Goal: Task Accomplishment & Management: Use online tool/utility

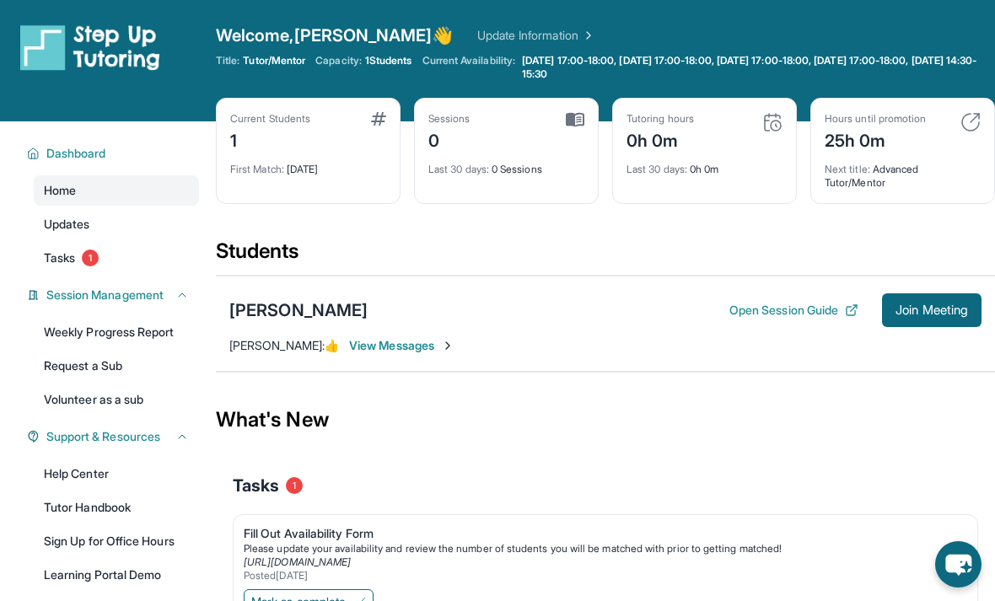
click at [917, 311] on span "Join Meeting" at bounding box center [932, 310] width 73 height 10
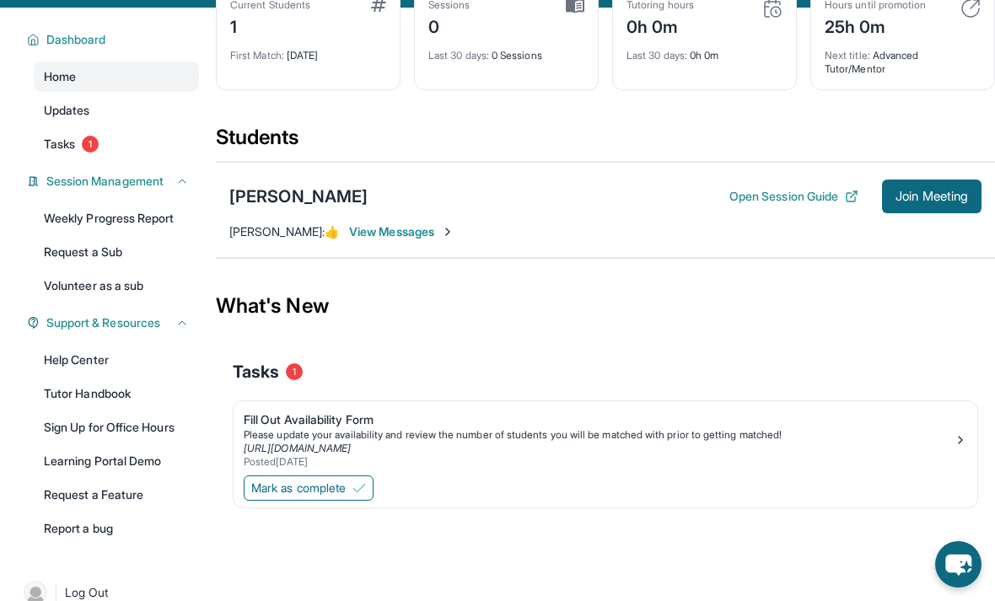
scroll to position [92, 0]
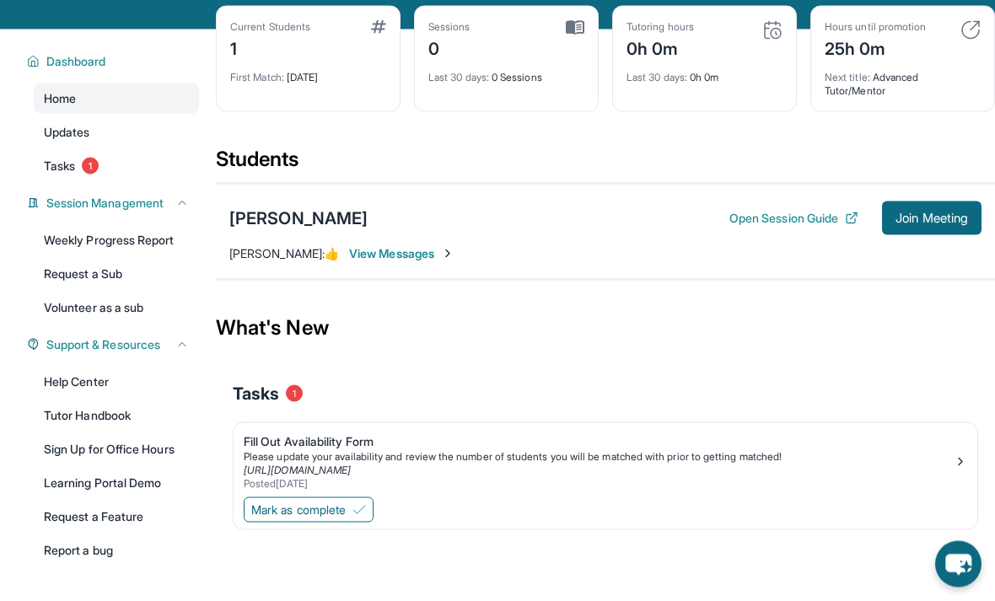
click at [931, 218] on span "Join Meeting" at bounding box center [932, 218] width 73 height 10
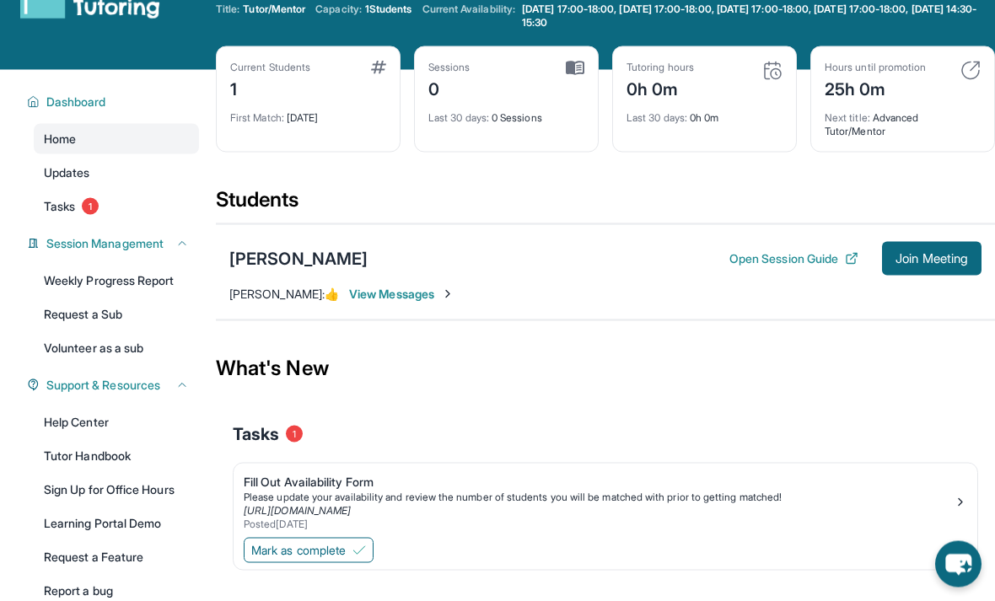
scroll to position [0, 0]
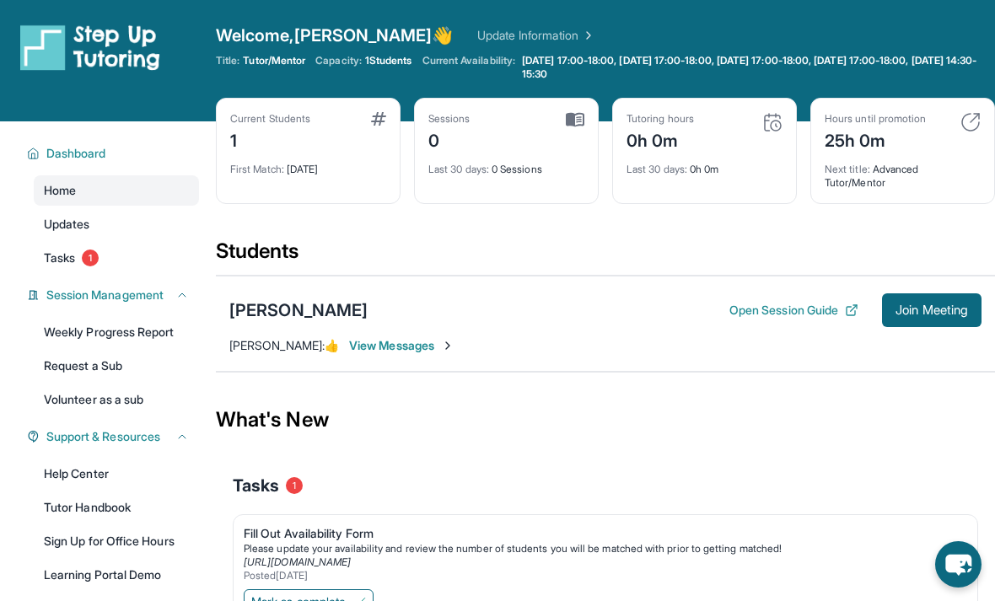
click at [930, 326] on button "Join Meeting" at bounding box center [932, 310] width 100 height 34
click at [262, 320] on div "[PERSON_NAME]" at bounding box center [298, 311] width 138 height 24
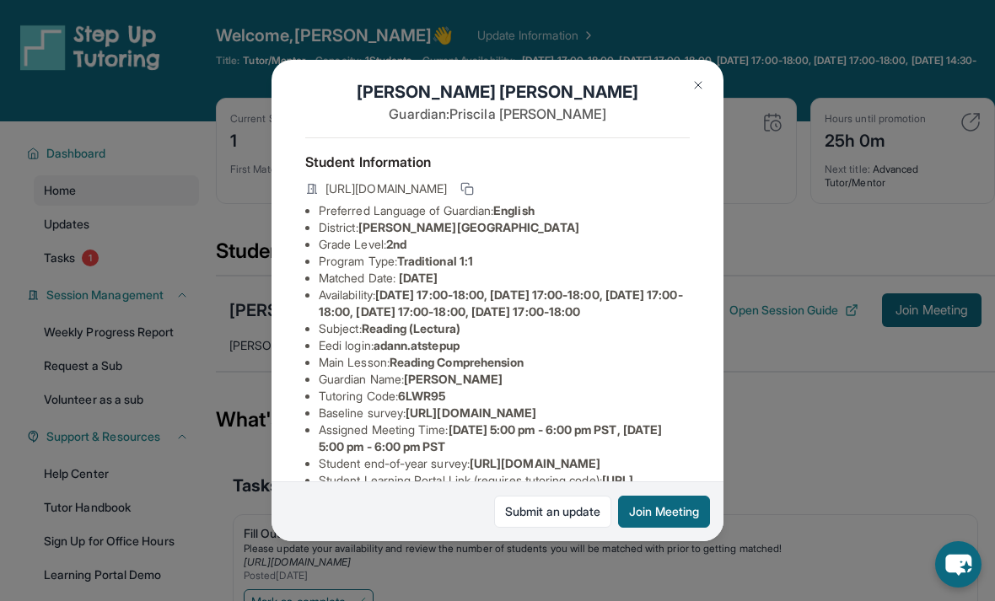
scroll to position [13, 8]
click at [600, 363] on li "Main Lesson : Reading Comprehension" at bounding box center [504, 362] width 371 height 17
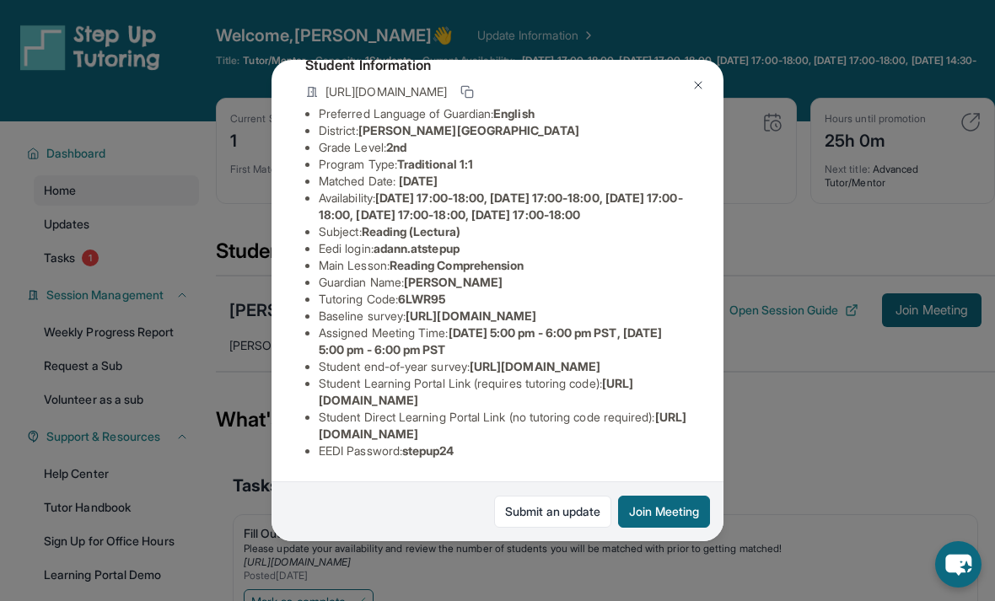
scroll to position [182, 11]
click at [501, 326] on span "[DATE] 5:00 pm - 6:00 pm PST, [DATE] 5:00 pm - 6:00 pm PST" at bounding box center [490, 341] width 343 height 31
click at [398, 325] on li "Assigned Meeting Time : [DATE] 5:00 pm - 6:00 pm PST, [DATE] 5:00 pm - 6:00 pm …" at bounding box center [504, 342] width 371 height 34
click at [386, 325] on li "Assigned Meeting Time : [DATE] 5:00 pm - 6:00 pm PST, [DATE] 5:00 pm - 6:00 pm …" at bounding box center [504, 342] width 371 height 34
click at [558, 527] on link "Submit an update" at bounding box center [552, 512] width 117 height 32
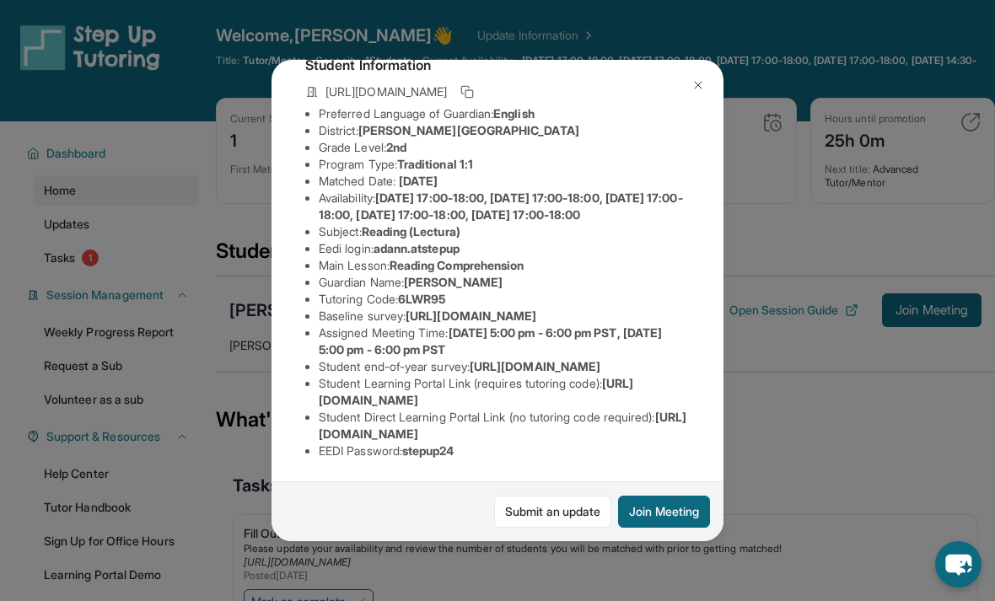
scroll to position [202, 0]
click at [651, 526] on button "Join Meeting" at bounding box center [664, 512] width 92 height 32
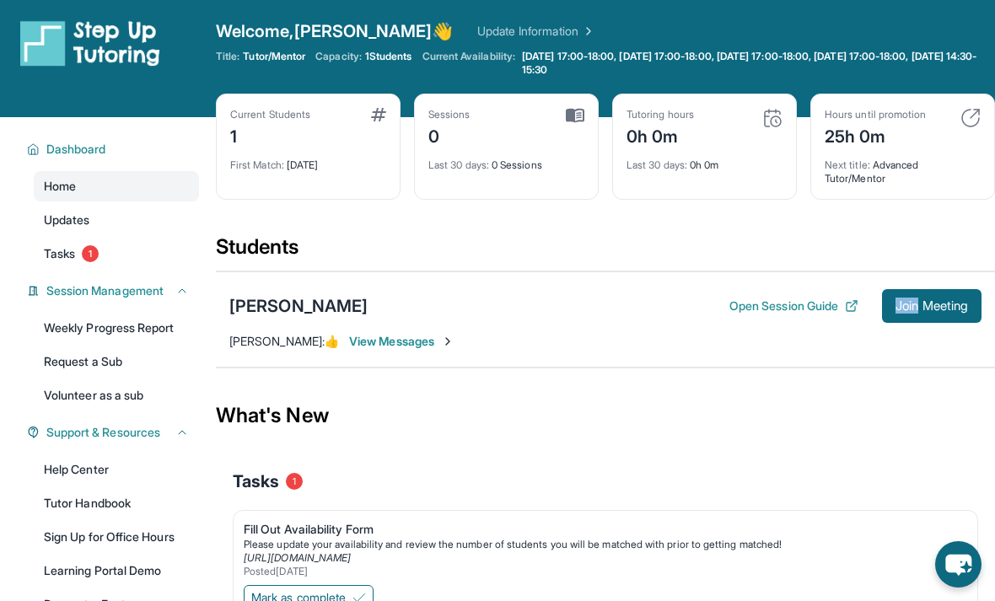
scroll to position [31, 0]
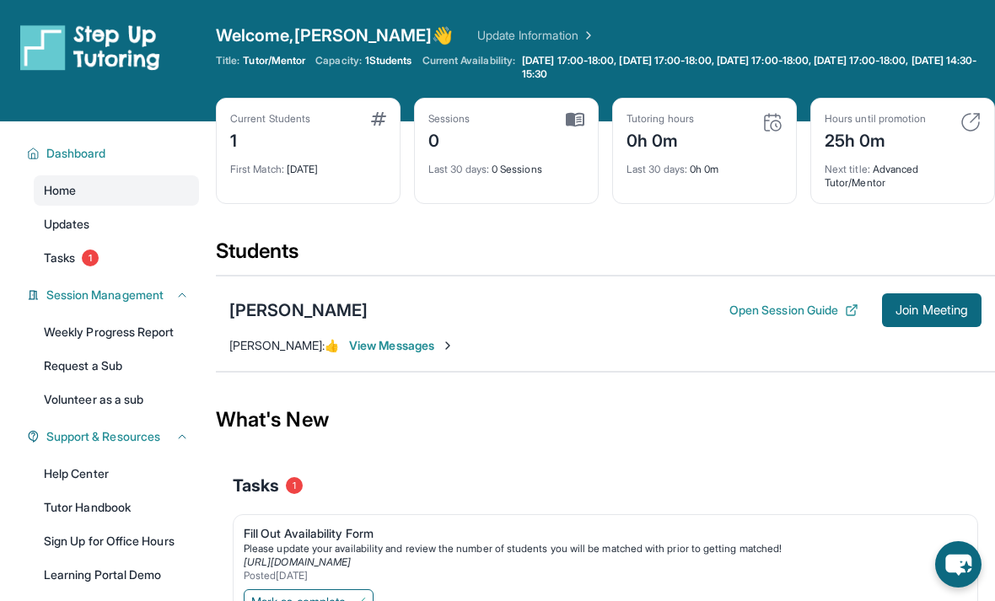
click at [945, 307] on span "Join Meeting" at bounding box center [932, 310] width 73 height 10
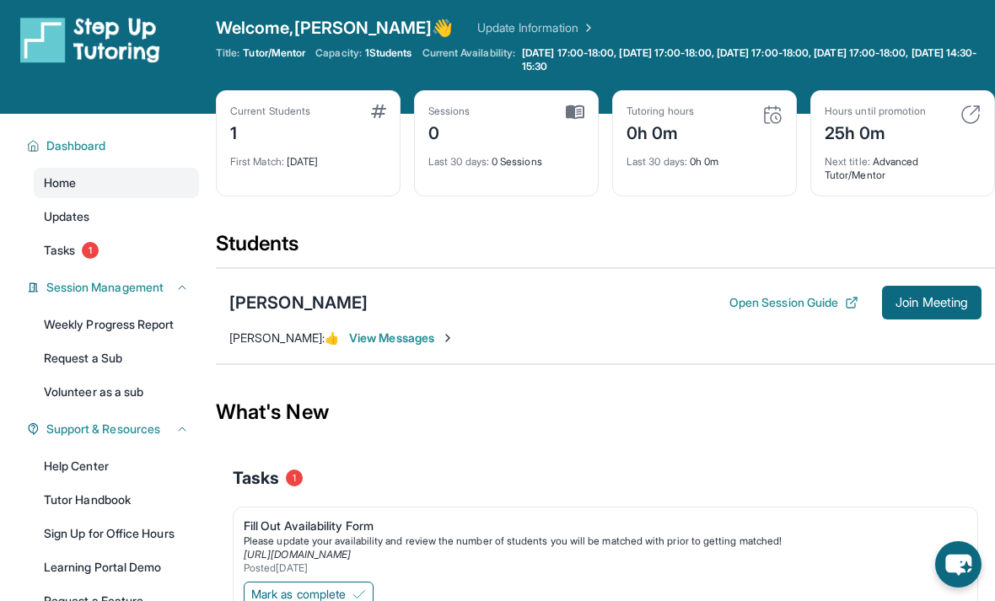
scroll to position [30, 0]
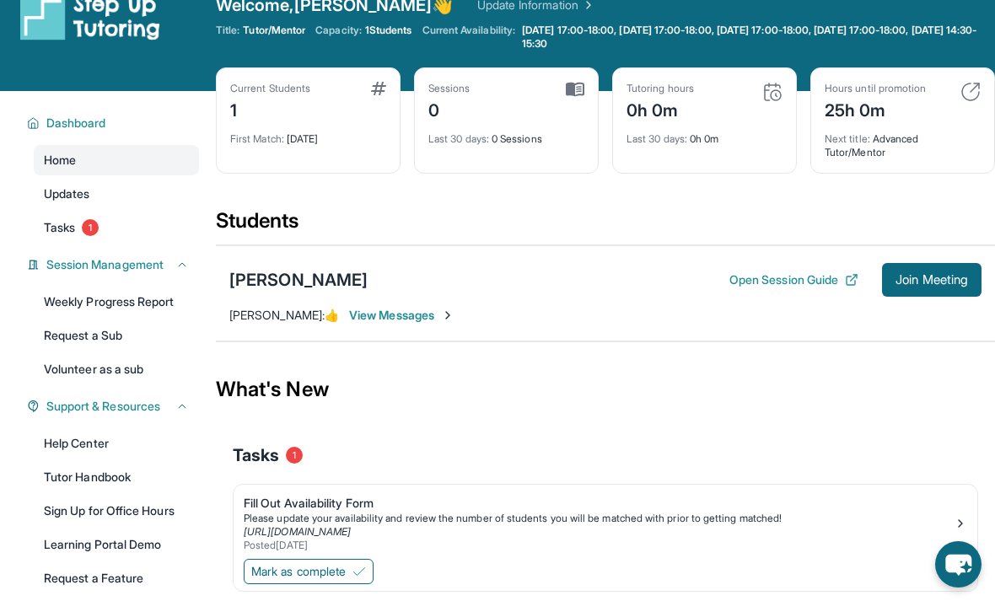
click at [73, 547] on link "Learning Portal Demo" at bounding box center [116, 545] width 165 height 30
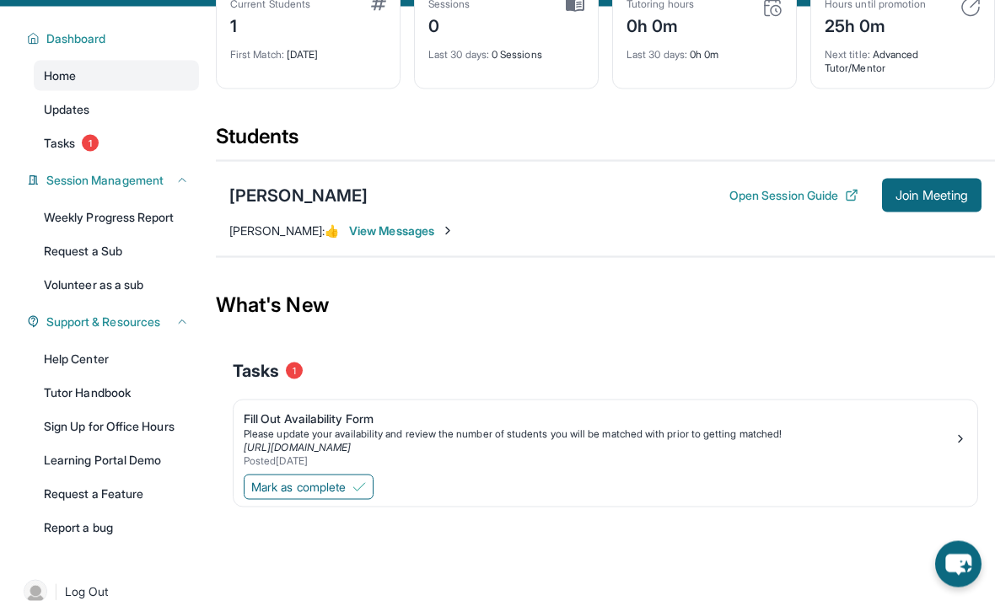
scroll to position [120, 0]
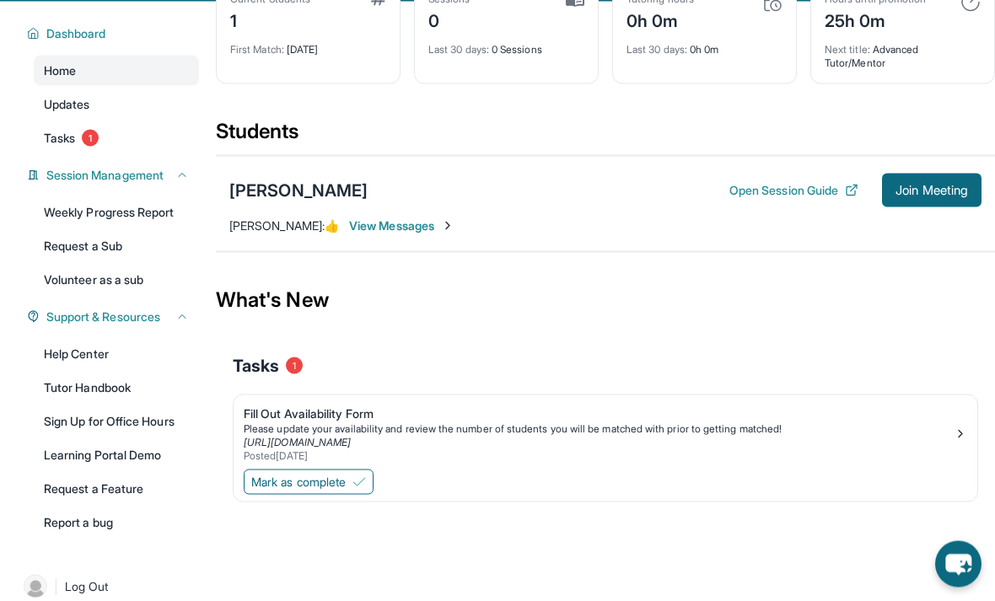
click at [110, 483] on link "Request a Feature" at bounding box center [116, 489] width 165 height 30
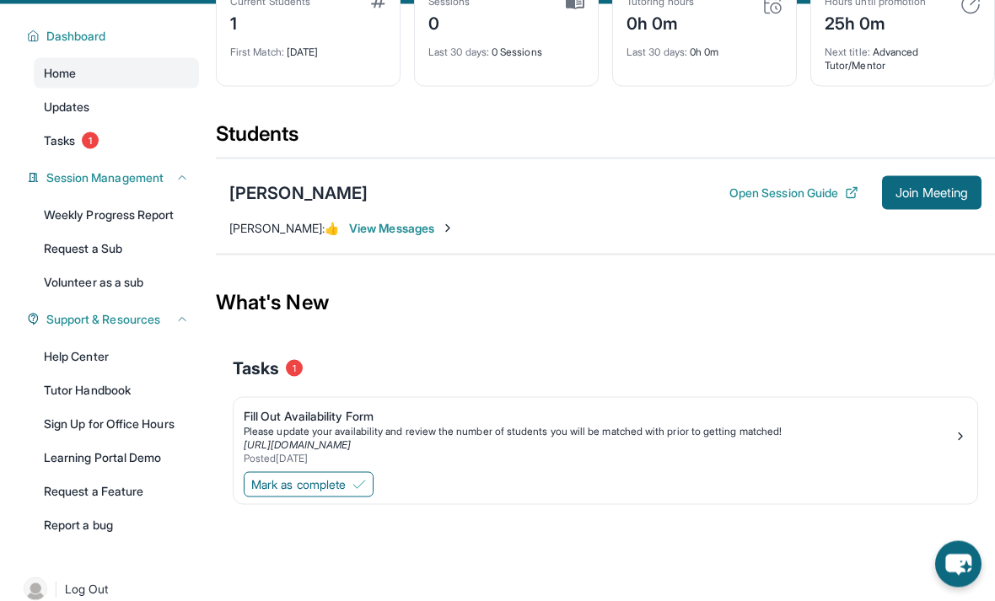
scroll to position [111, 0]
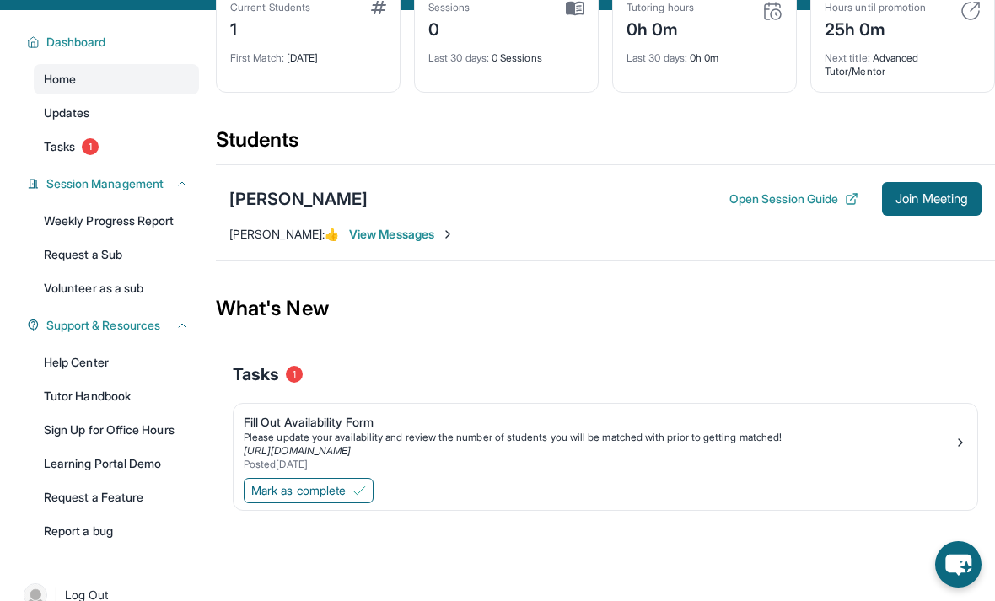
click at [49, 116] on span "Updates" at bounding box center [67, 113] width 46 height 17
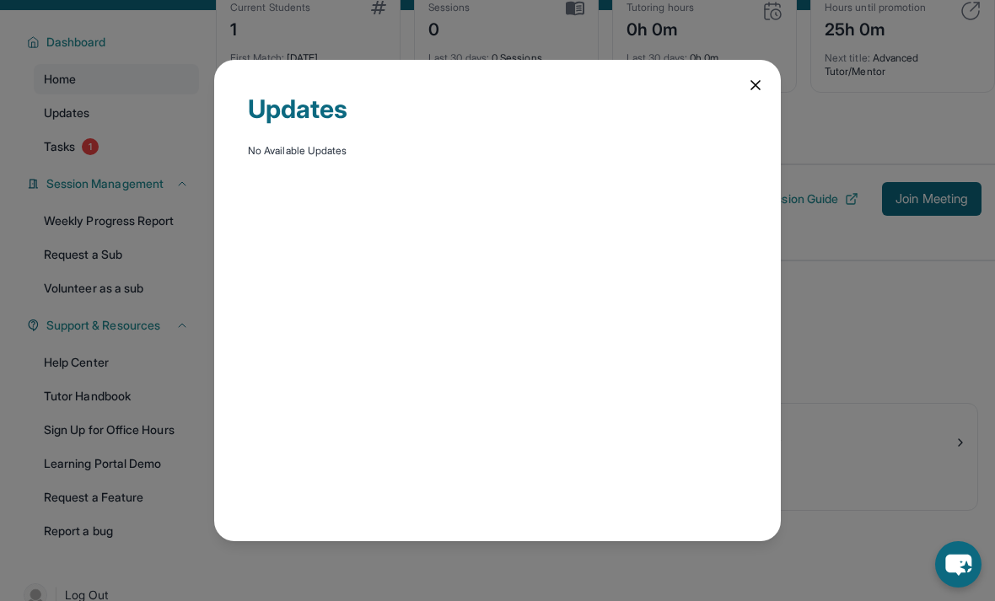
click at [757, 77] on icon at bounding box center [755, 85] width 17 height 17
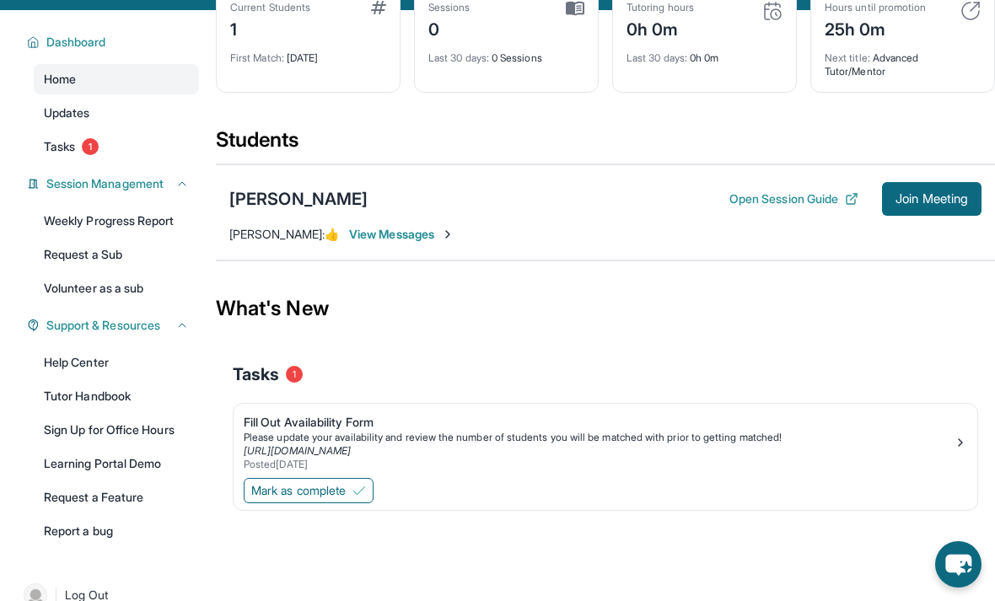
click at [87, 240] on link "Request a Sub" at bounding box center [116, 255] width 165 height 30
click at [238, 235] on span "Priscila Navarrete :" at bounding box center [276, 234] width 95 height 14
